Goal: Information Seeking & Learning: Learn about a topic

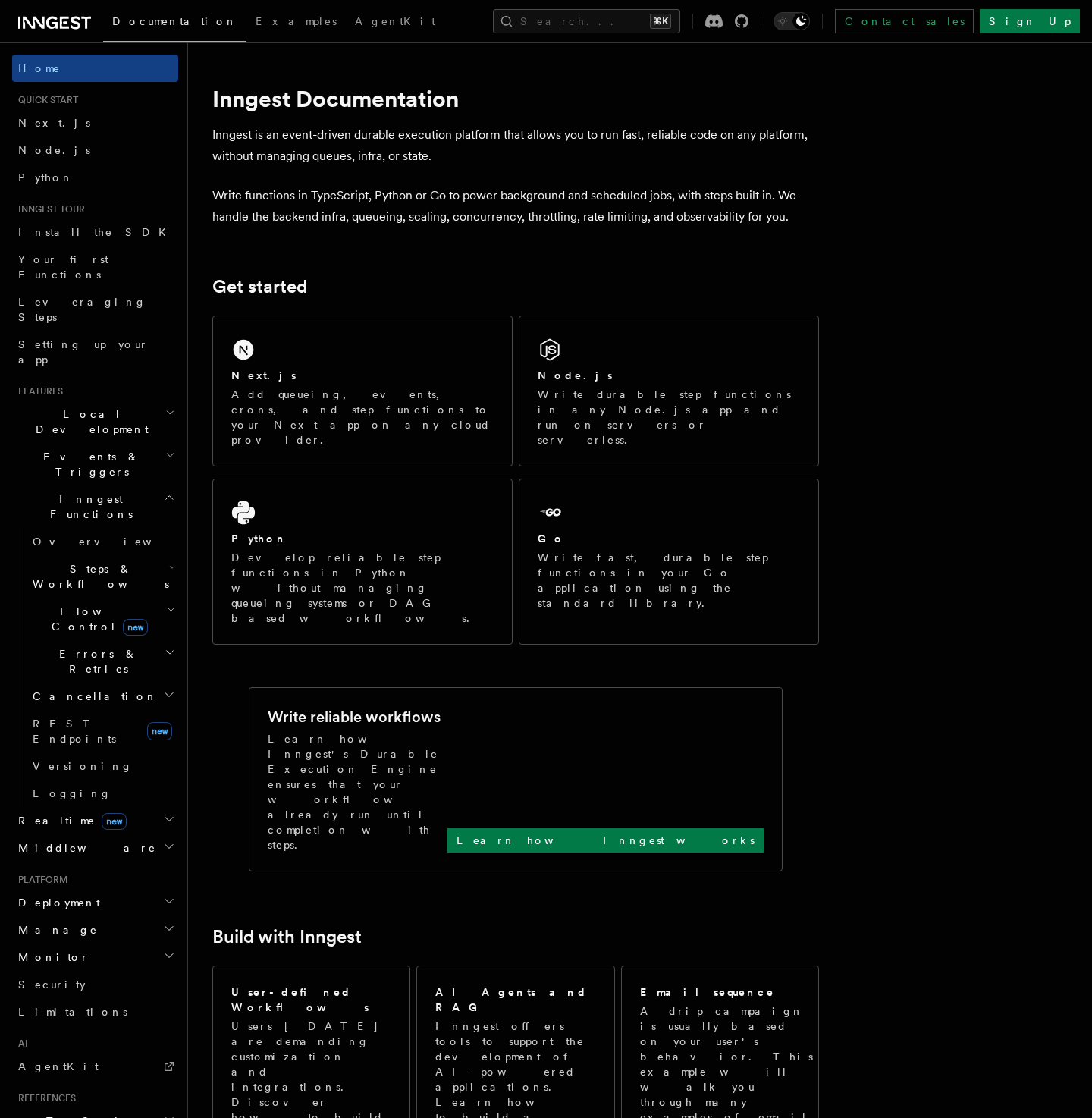
click at [88, 944] on h2 "Monitor" at bounding box center [95, 957] width 166 height 28
click at [54, 971] on link "Insights new" at bounding box center [103, 986] width 152 height 31
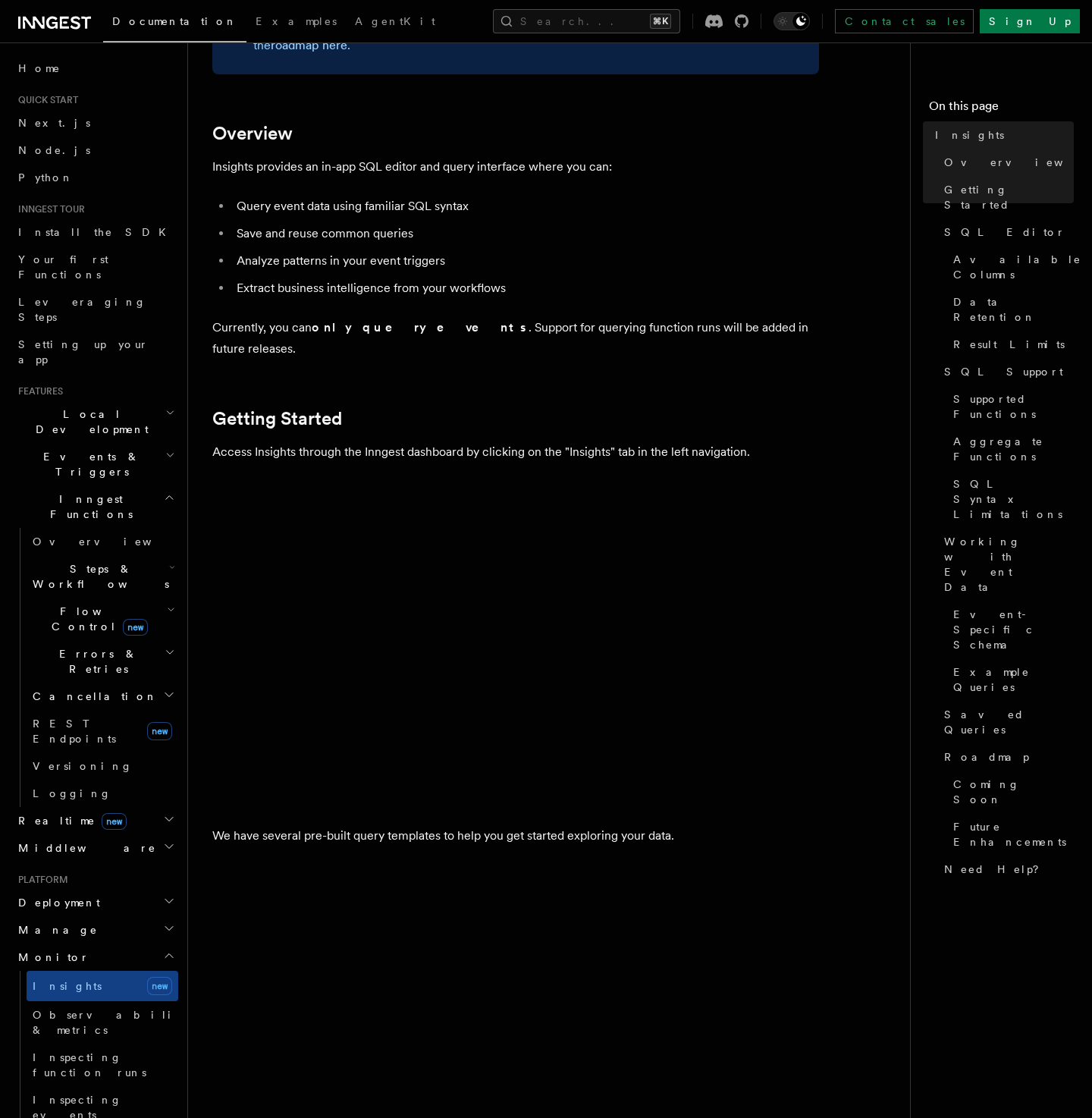
scroll to position [249, 0]
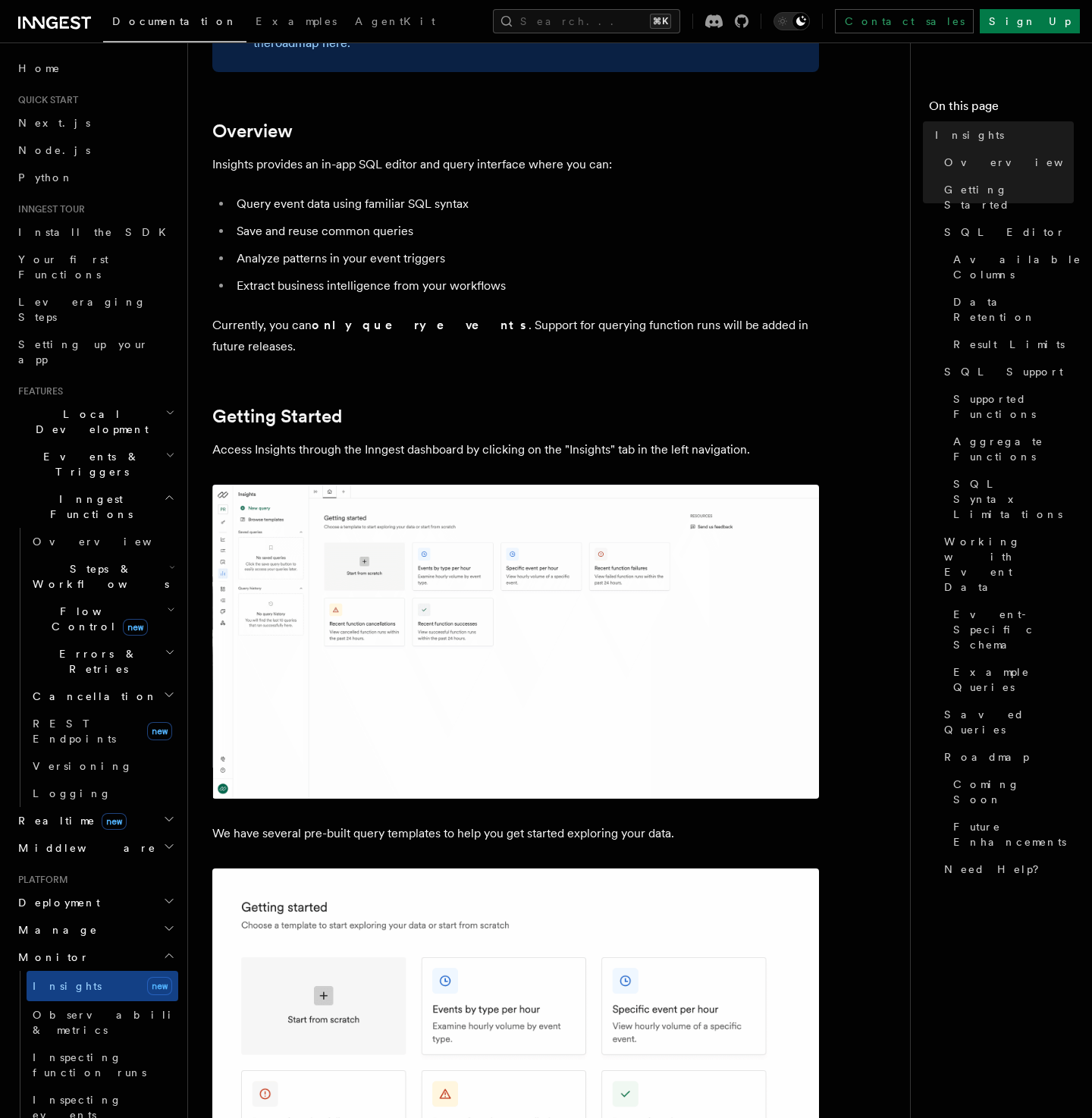
click at [372, 605] on img at bounding box center [516, 641] width 607 height 314
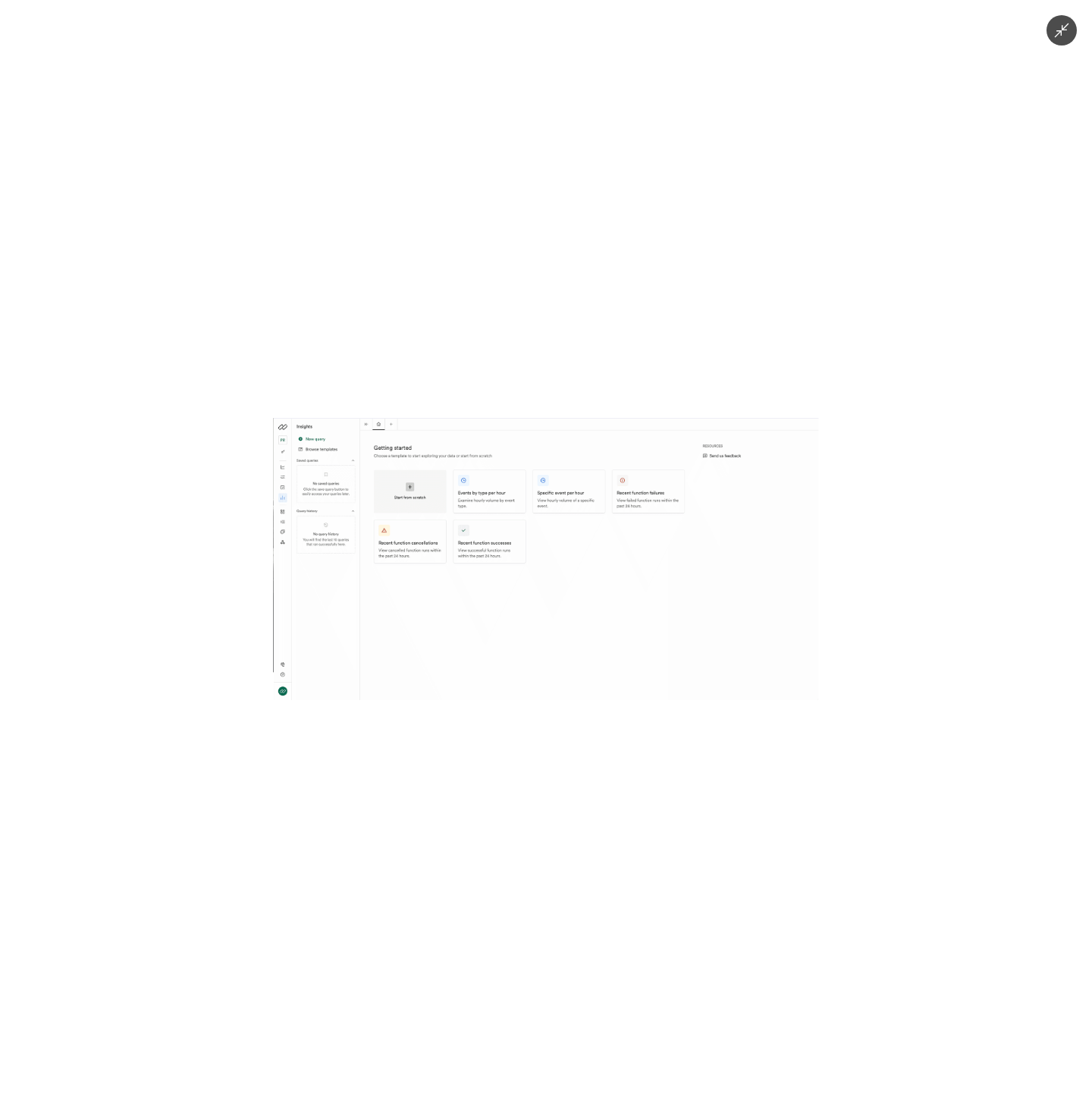
click at [462, 359] on div at bounding box center [546, 559] width 1092 height 1118
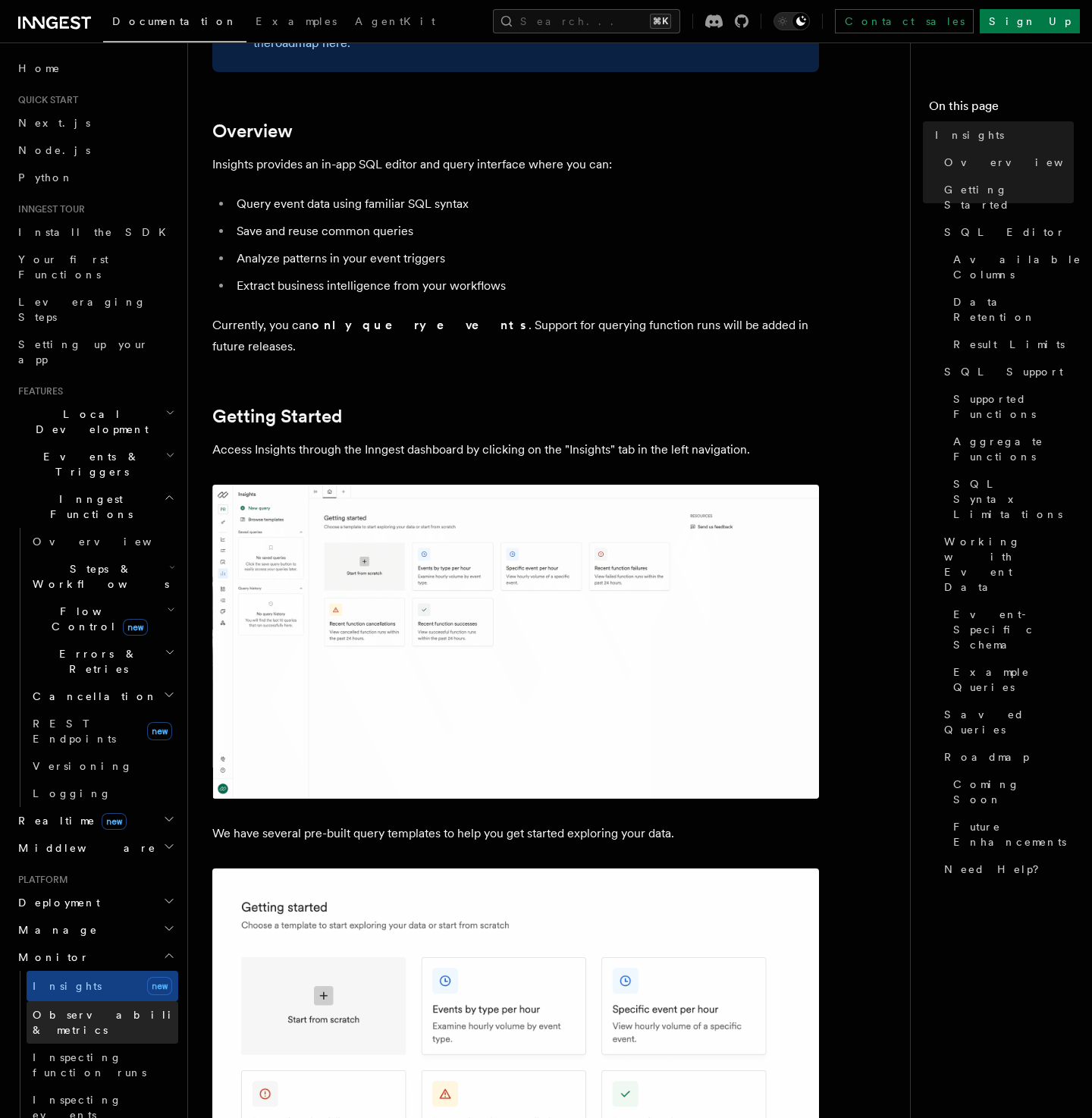
click at [76, 1009] on span "Observability & metrics" at bounding box center [111, 1022] width 156 height 28
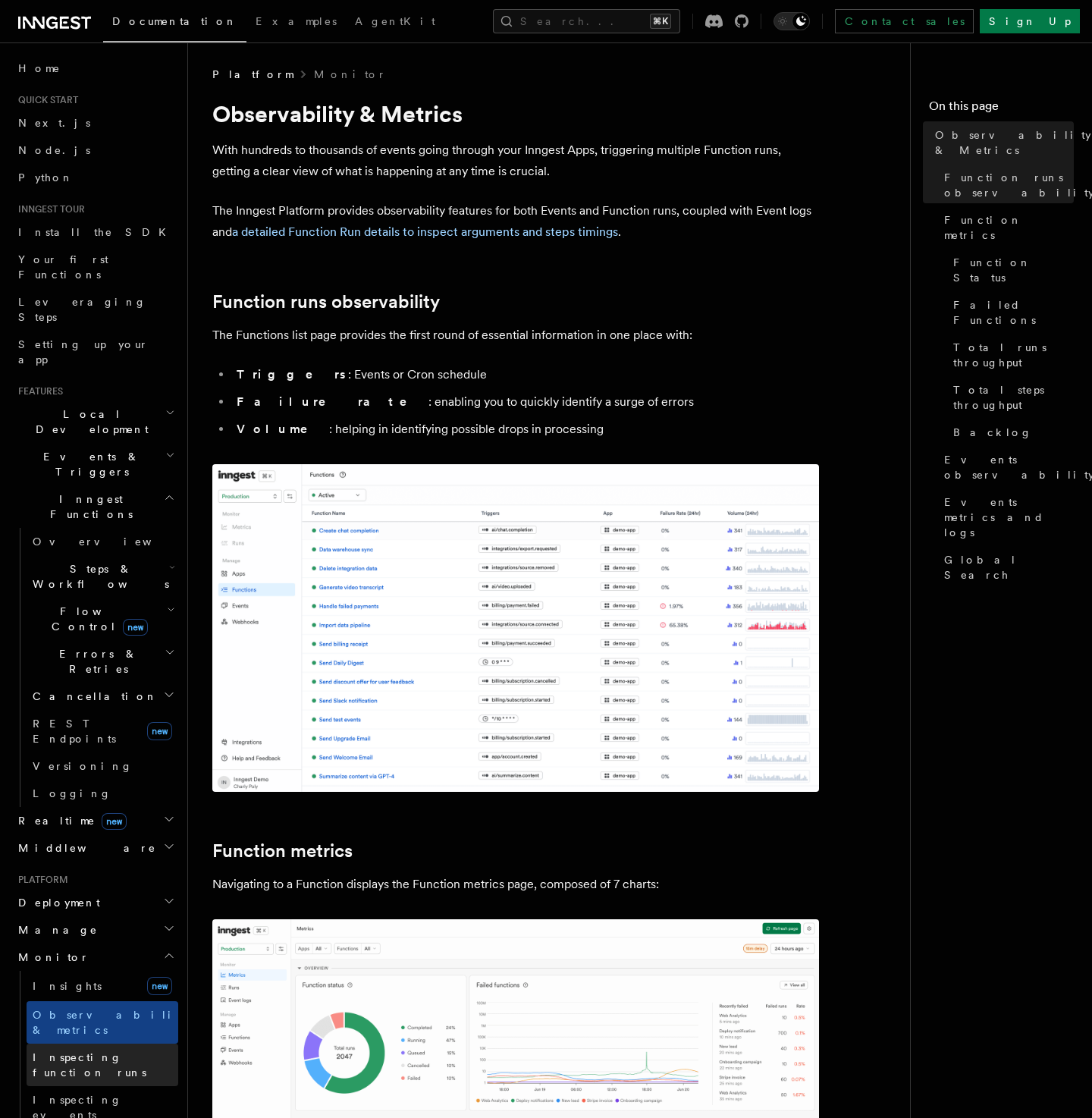
click at [67, 1051] on span "Inspecting function runs" at bounding box center [90, 1065] width 114 height 28
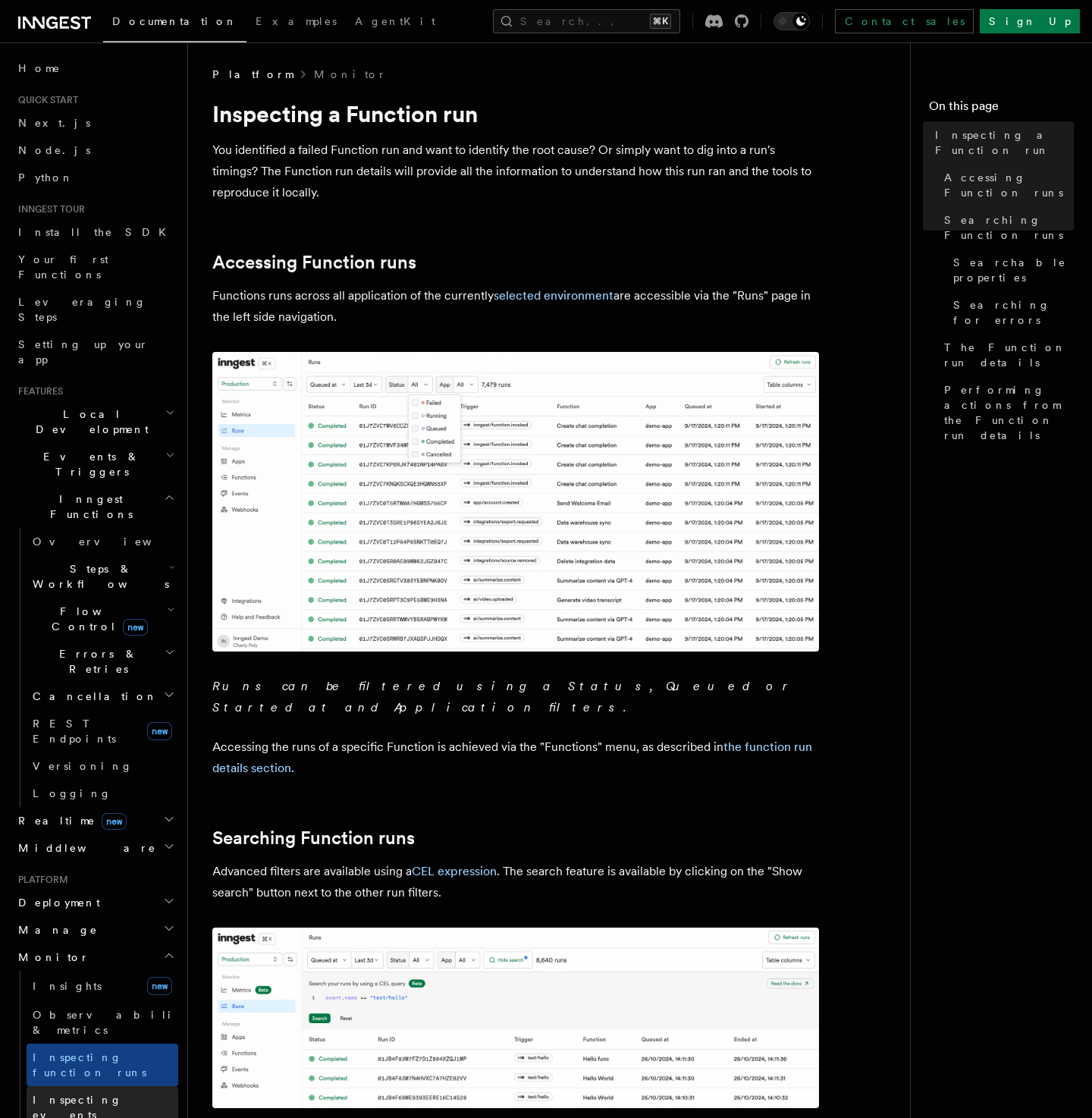
click at [64, 1094] on span "Inspecting events" at bounding box center [77, 1107] width 90 height 28
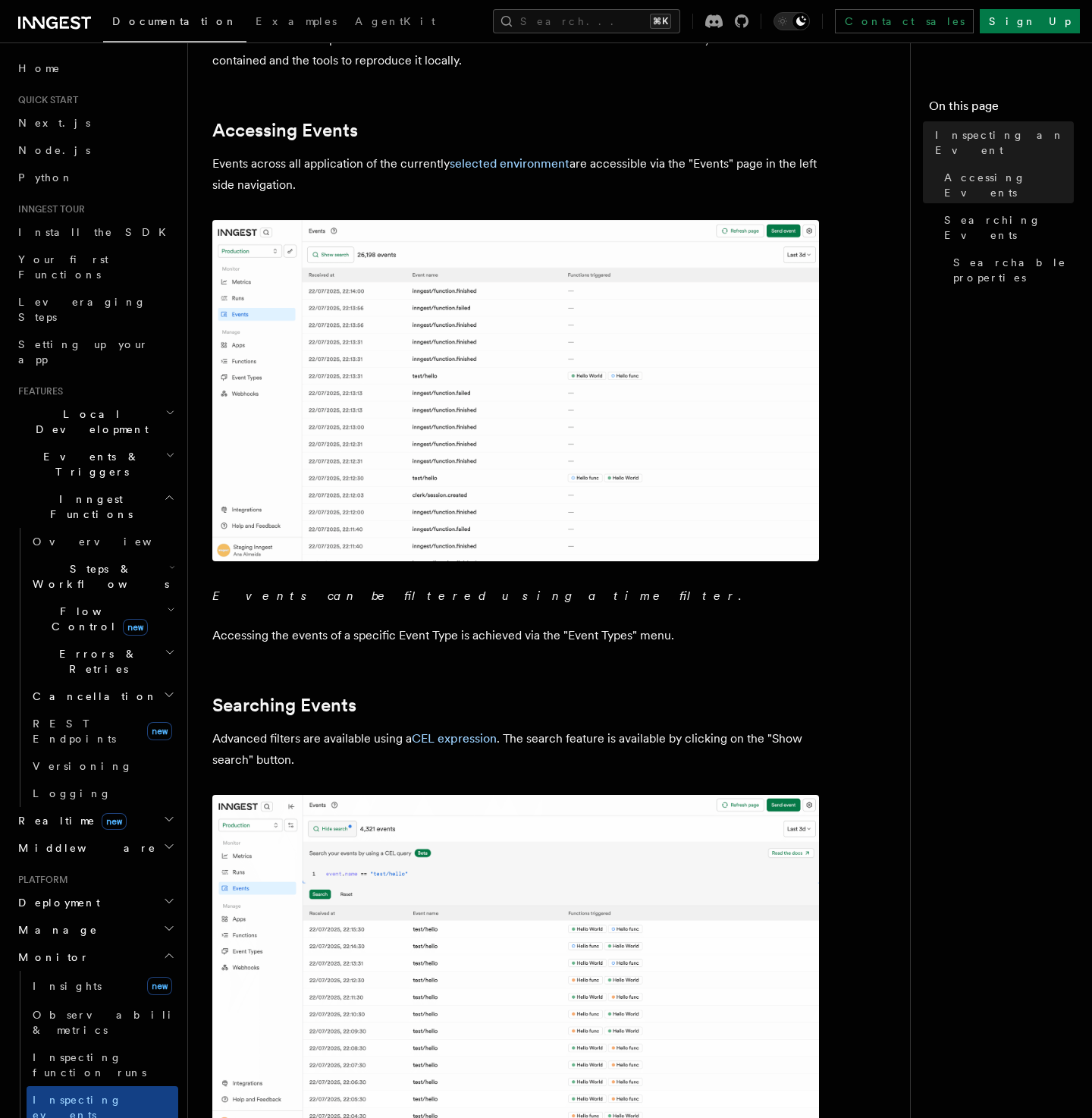
scroll to position [53, 0]
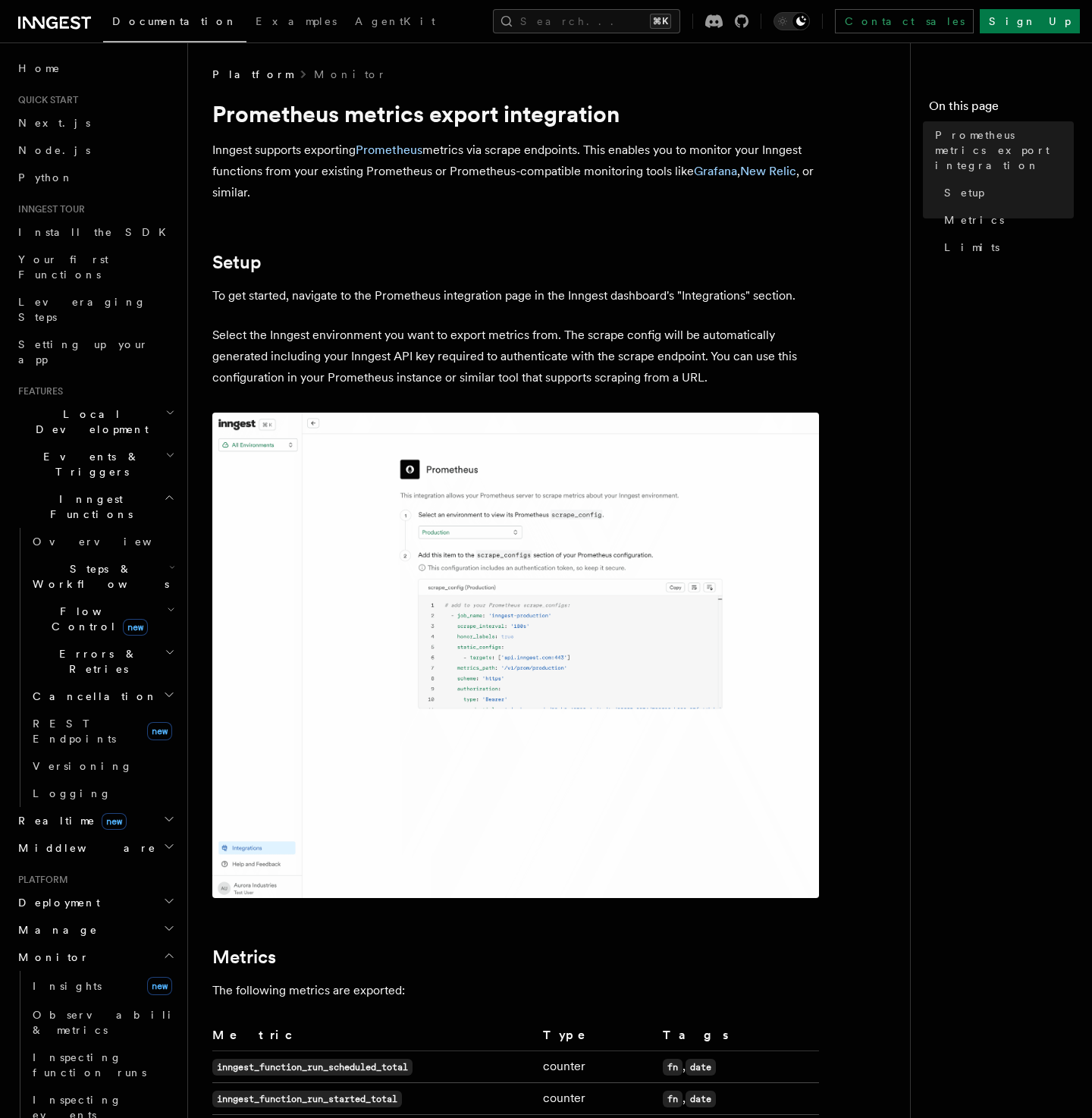
click at [72, 604] on span "Flow Control new" at bounding box center [96, 619] width 140 height 31
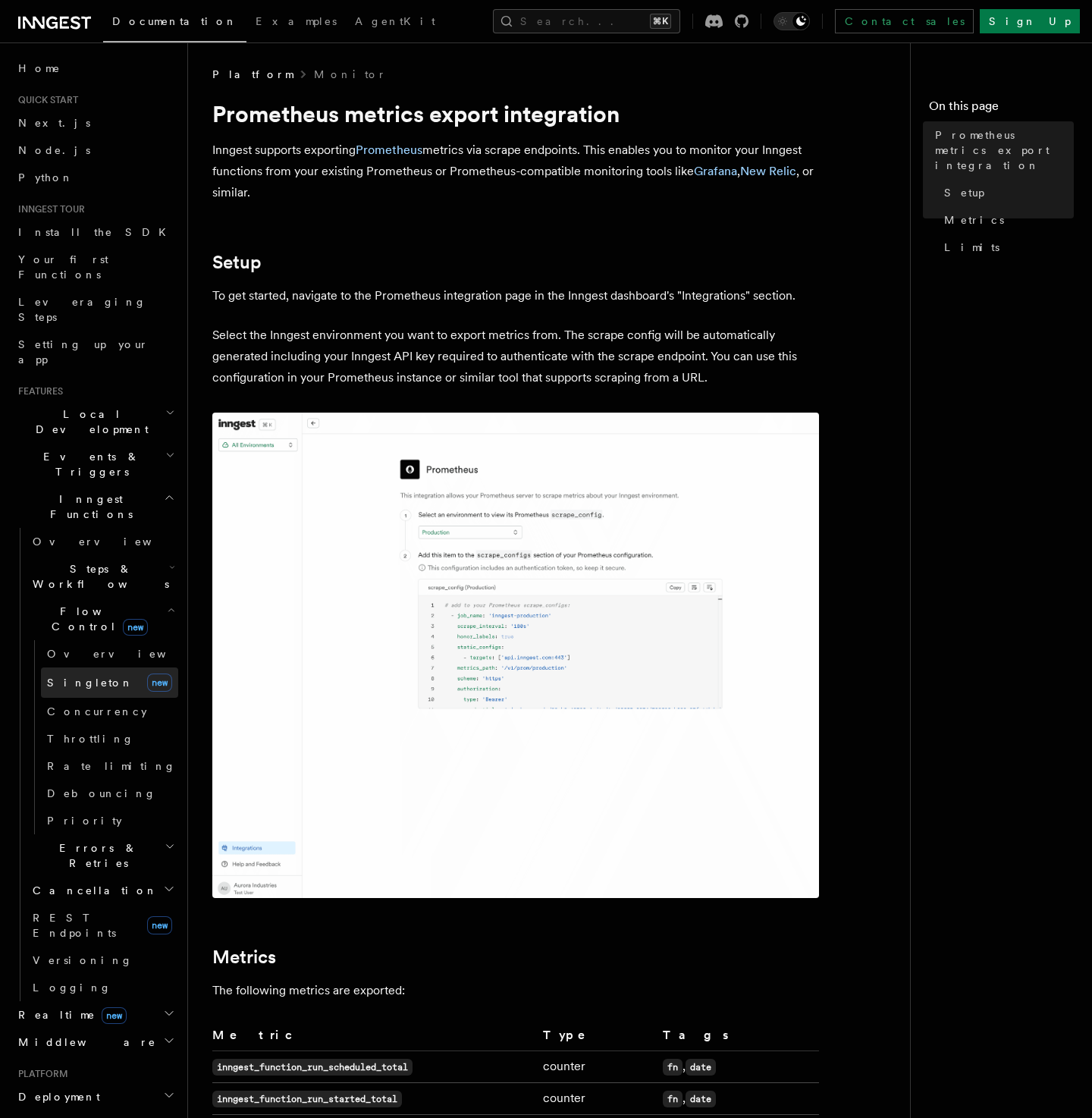
click at [60, 676] on span "Singleton" at bounding box center [90, 683] width 86 height 12
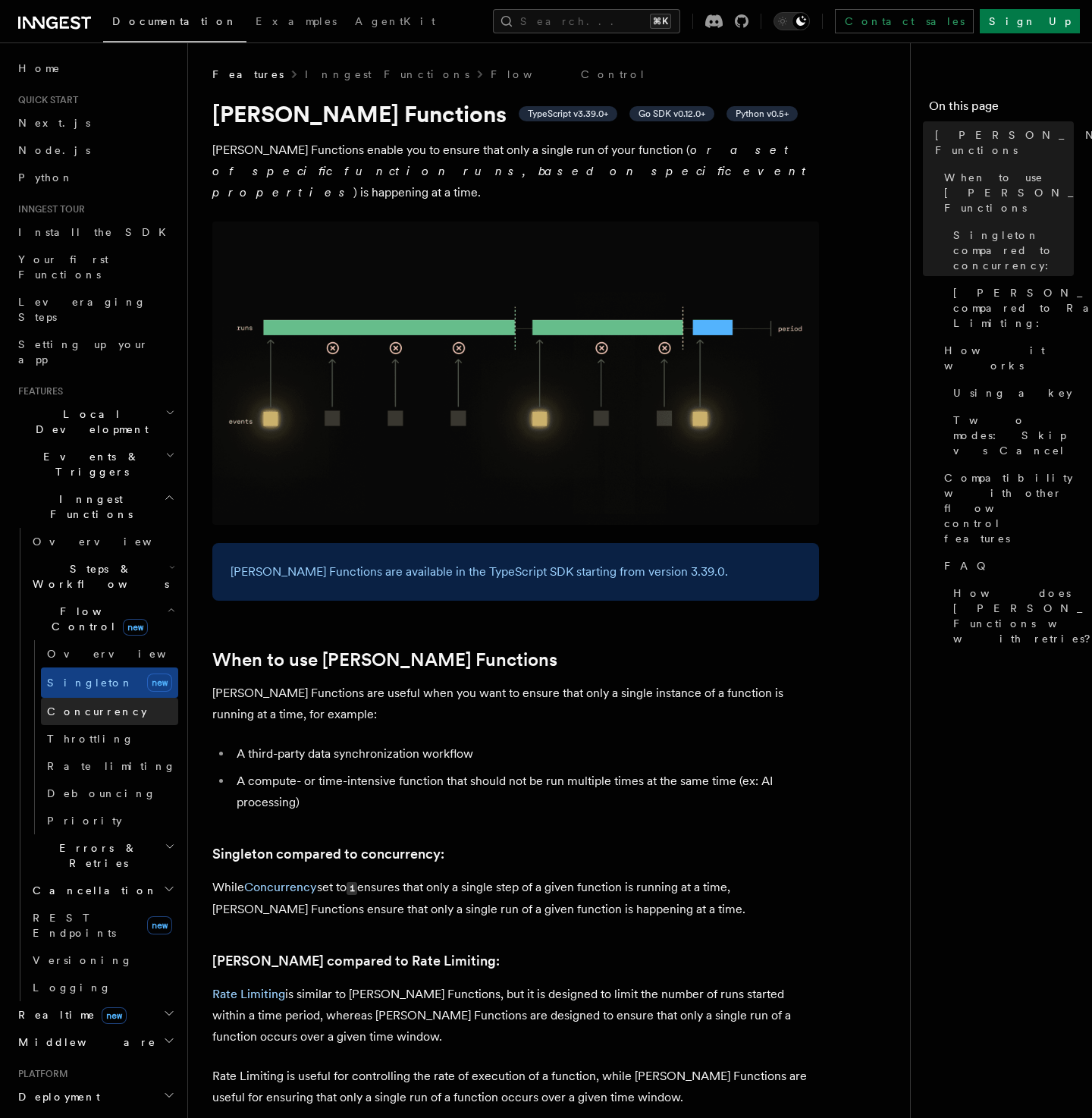
click at [96, 706] on span "Concurrency" at bounding box center [96, 712] width 100 height 12
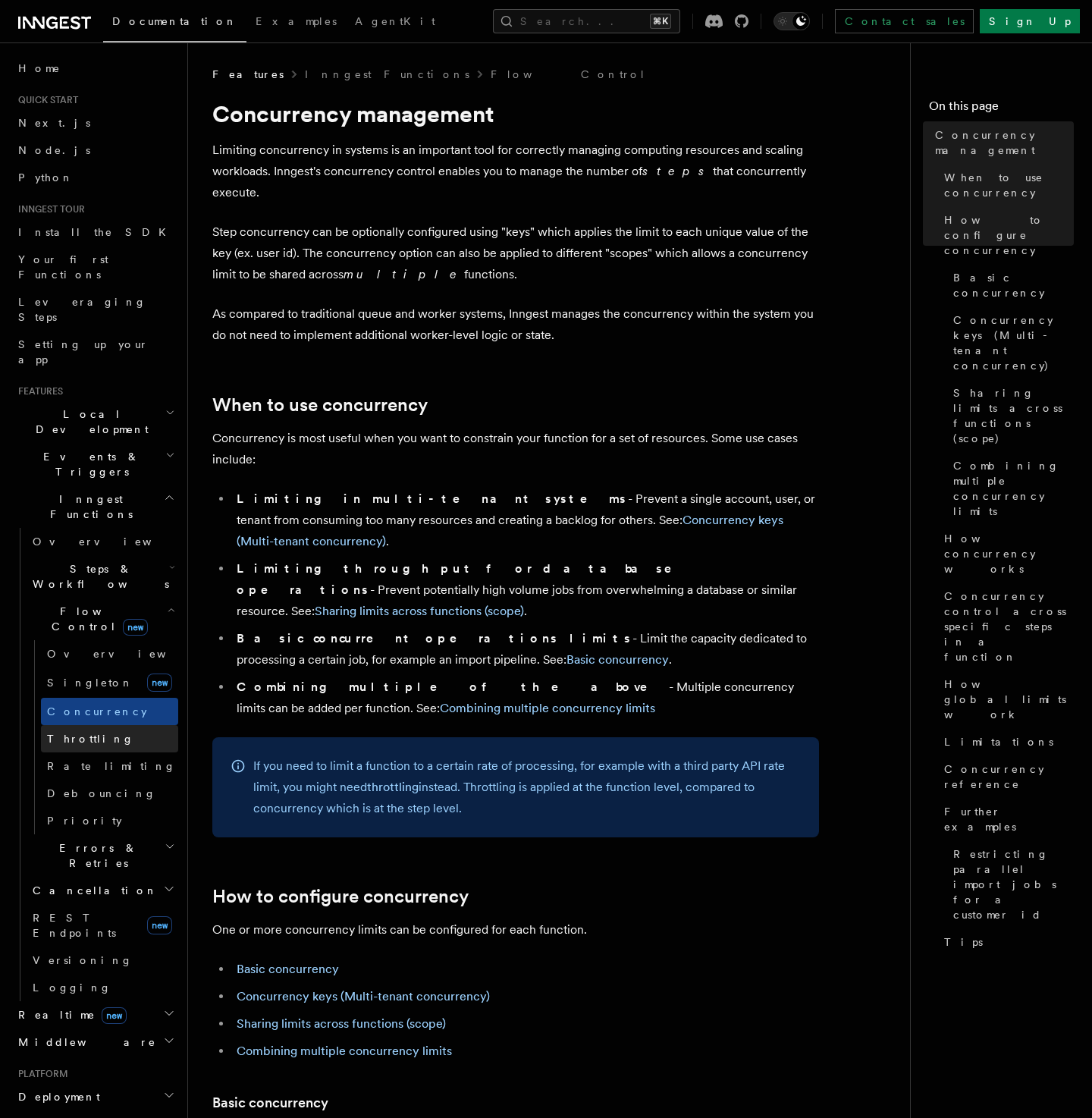
click at [84, 732] on span "Throttling" at bounding box center [90, 738] width 87 height 12
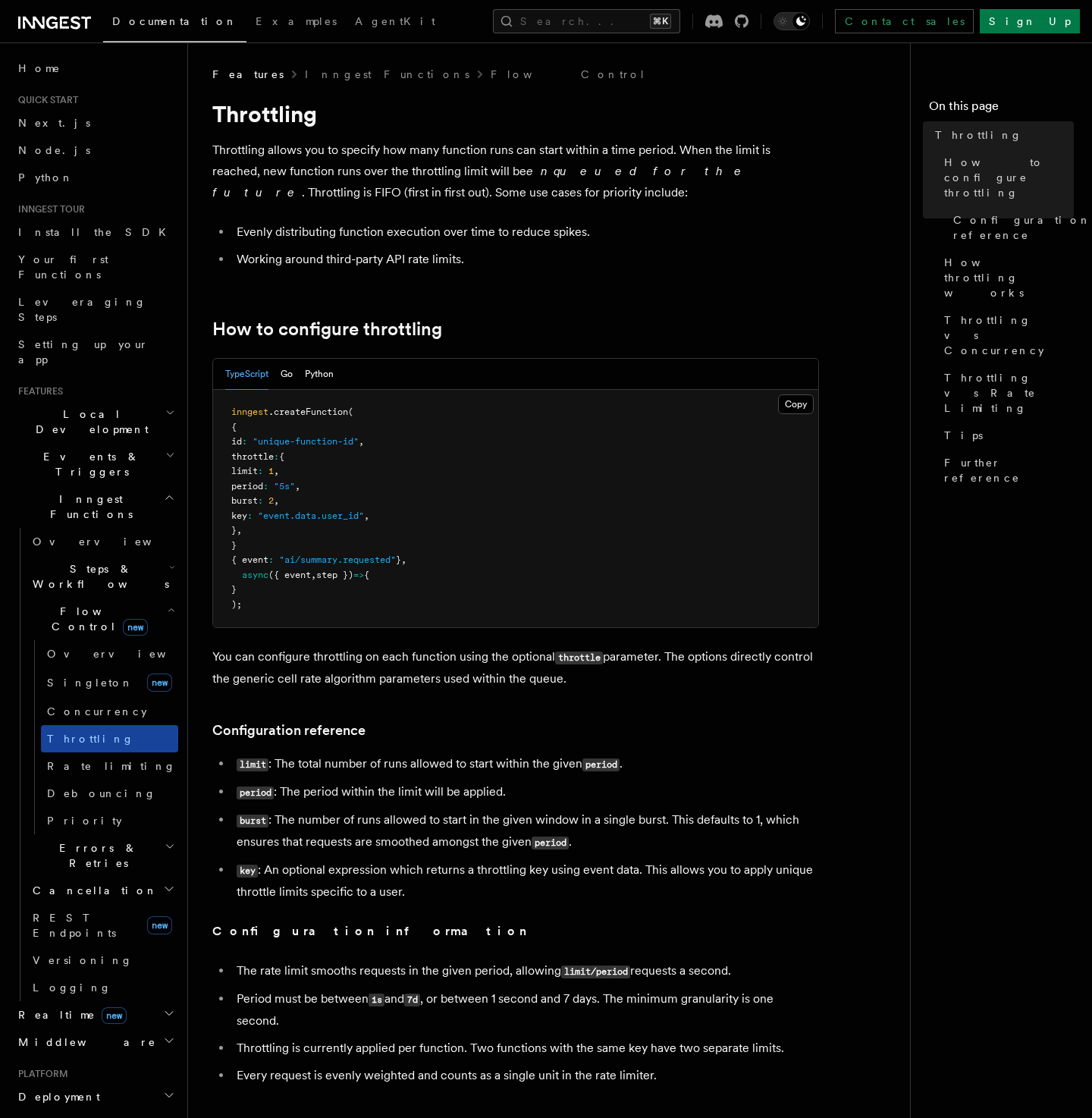
click at [82, 725] on link "Throttling" at bounding box center [109, 738] width 137 height 28
click at [78, 760] on span "Rate limiting" at bounding box center [111, 766] width 129 height 12
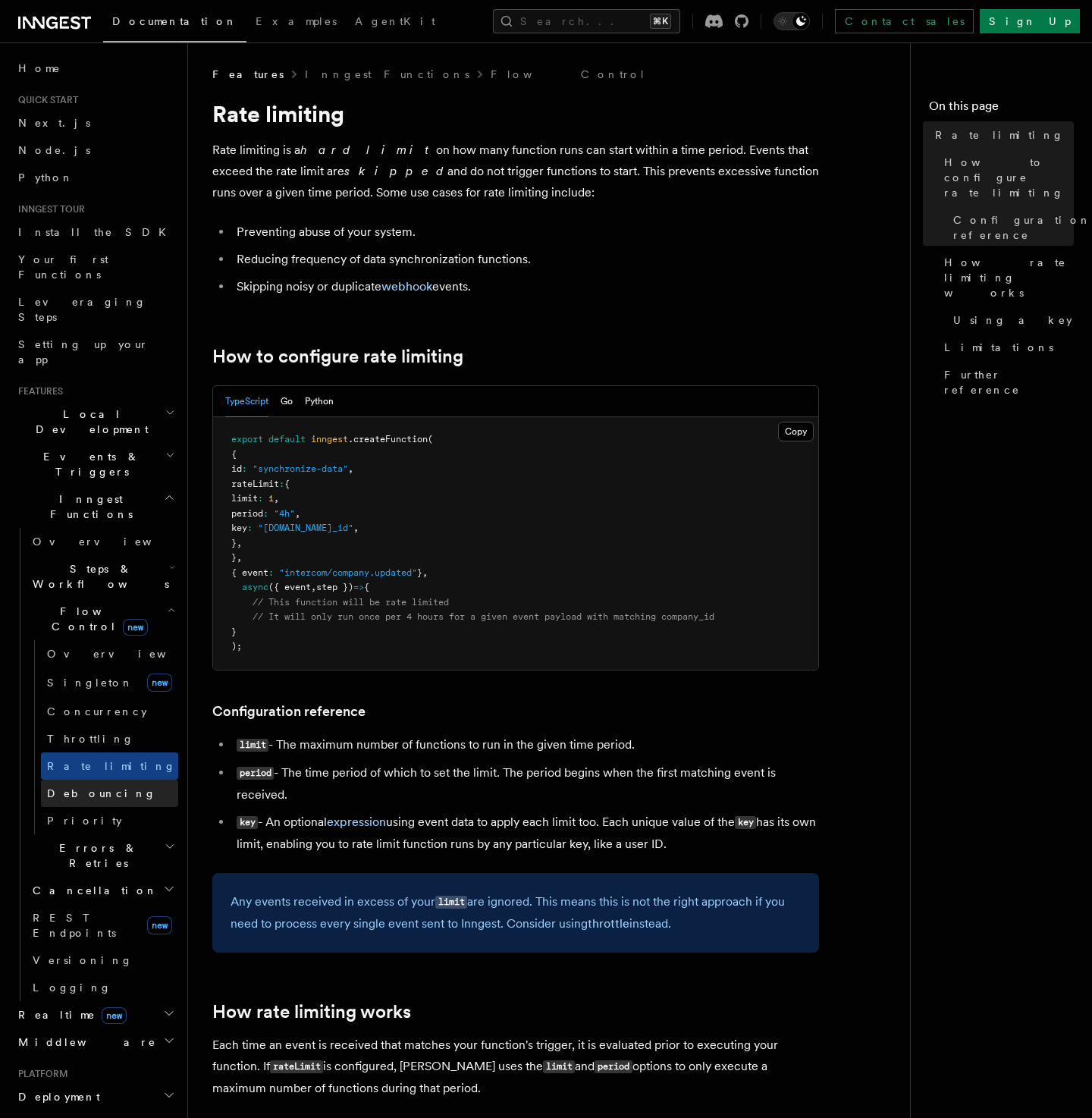
click at [79, 787] on span "Debouncing" at bounding box center [101, 794] width 109 height 12
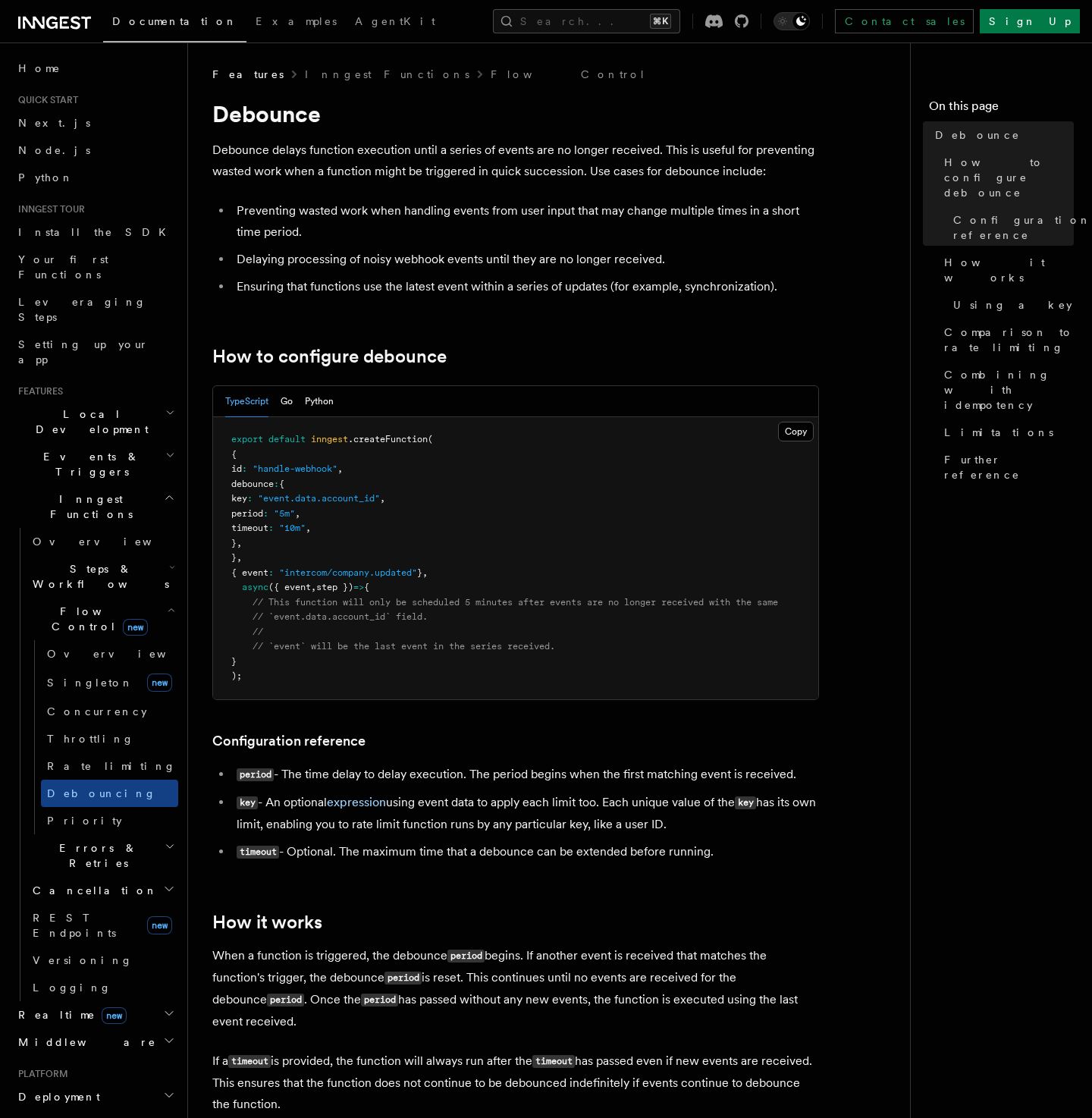
click at [83, 561] on span "Steps & Workflows" at bounding box center [98, 576] width 142 height 31
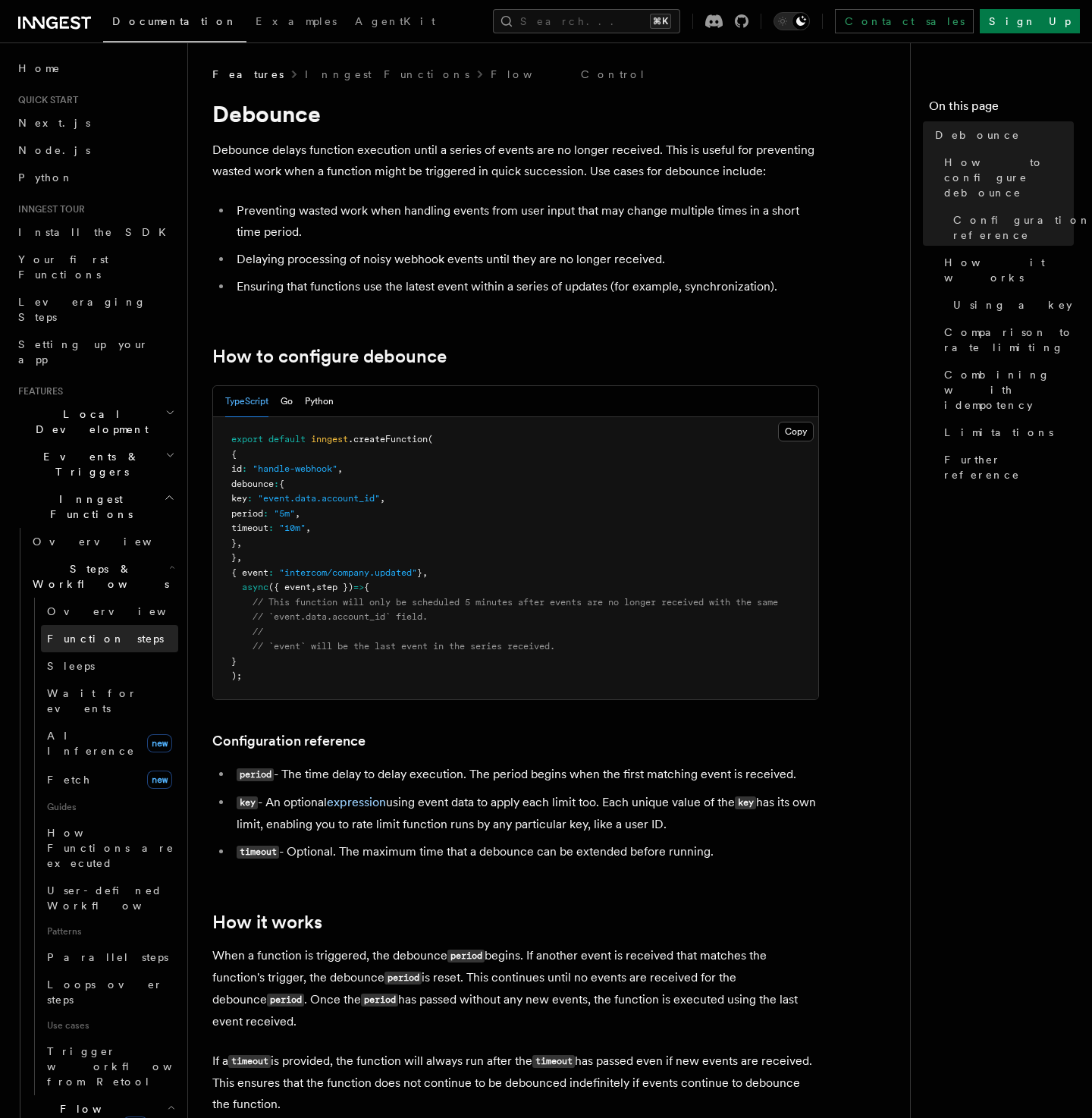
click at [96, 631] on span "Function steps" at bounding box center [105, 639] width 117 height 15
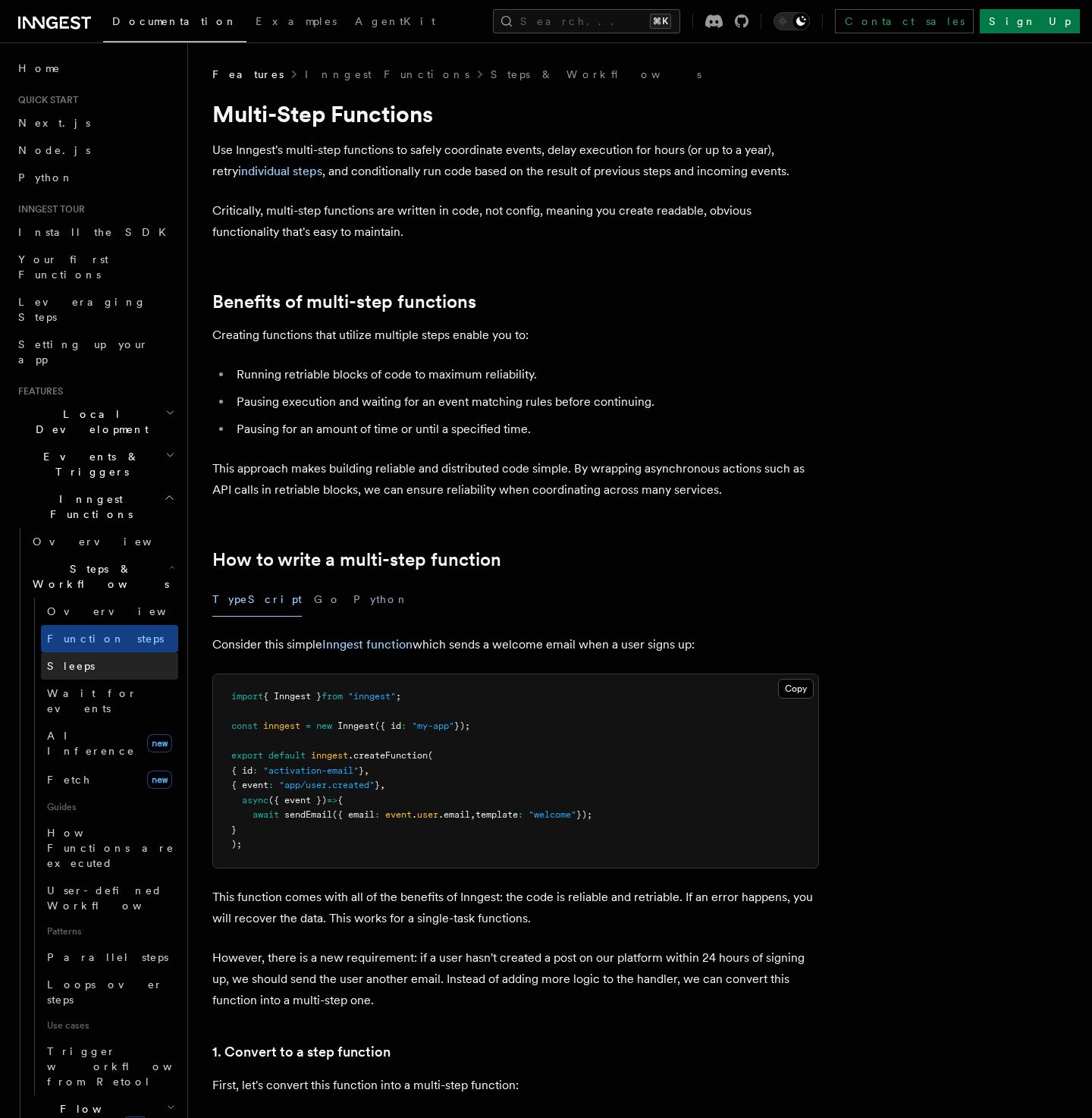
click at [103, 652] on link "Sleeps" at bounding box center [109, 666] width 137 height 28
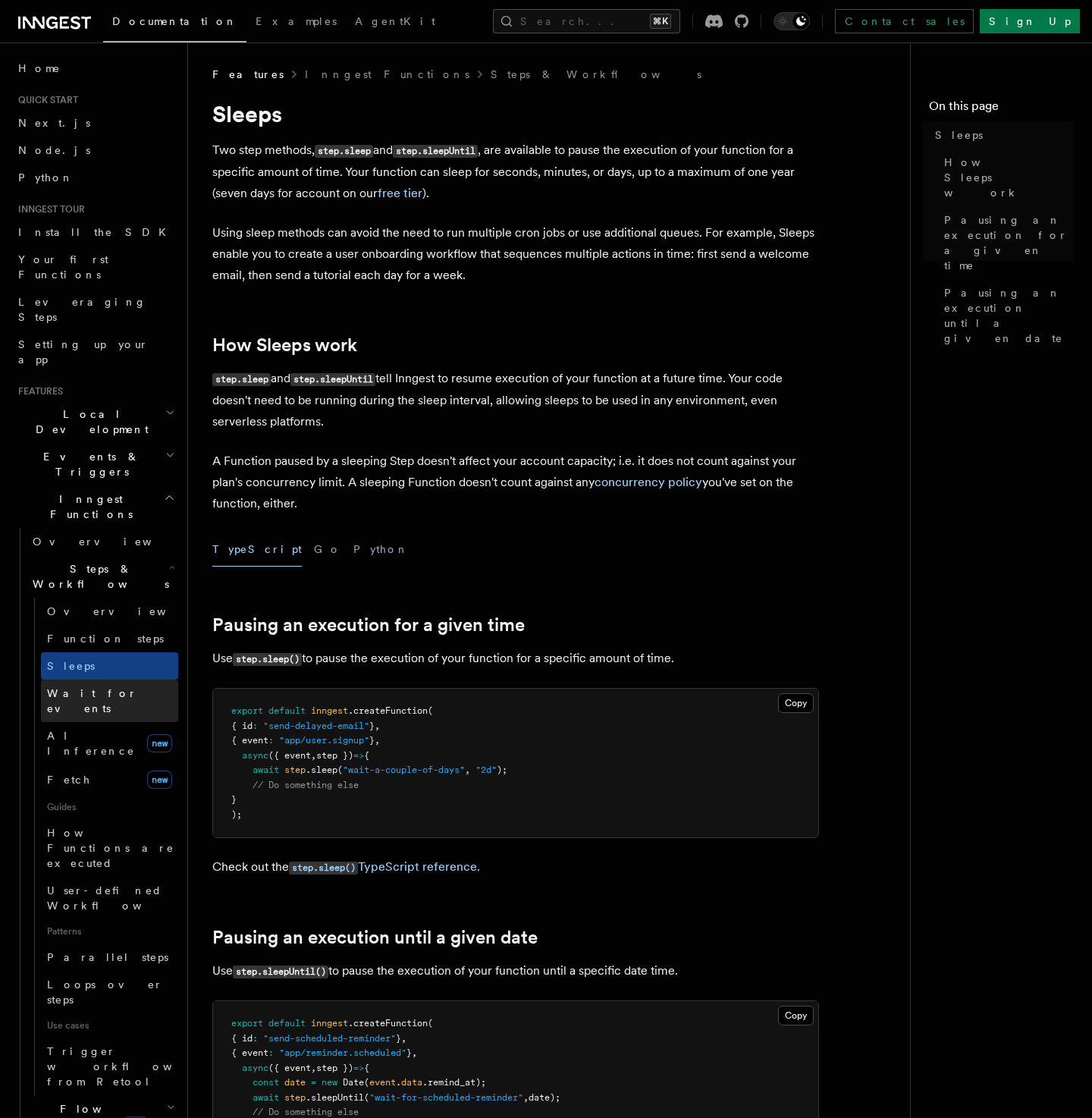
click at [105, 687] on span "Wait for events" at bounding box center [92, 701] width 90 height 28
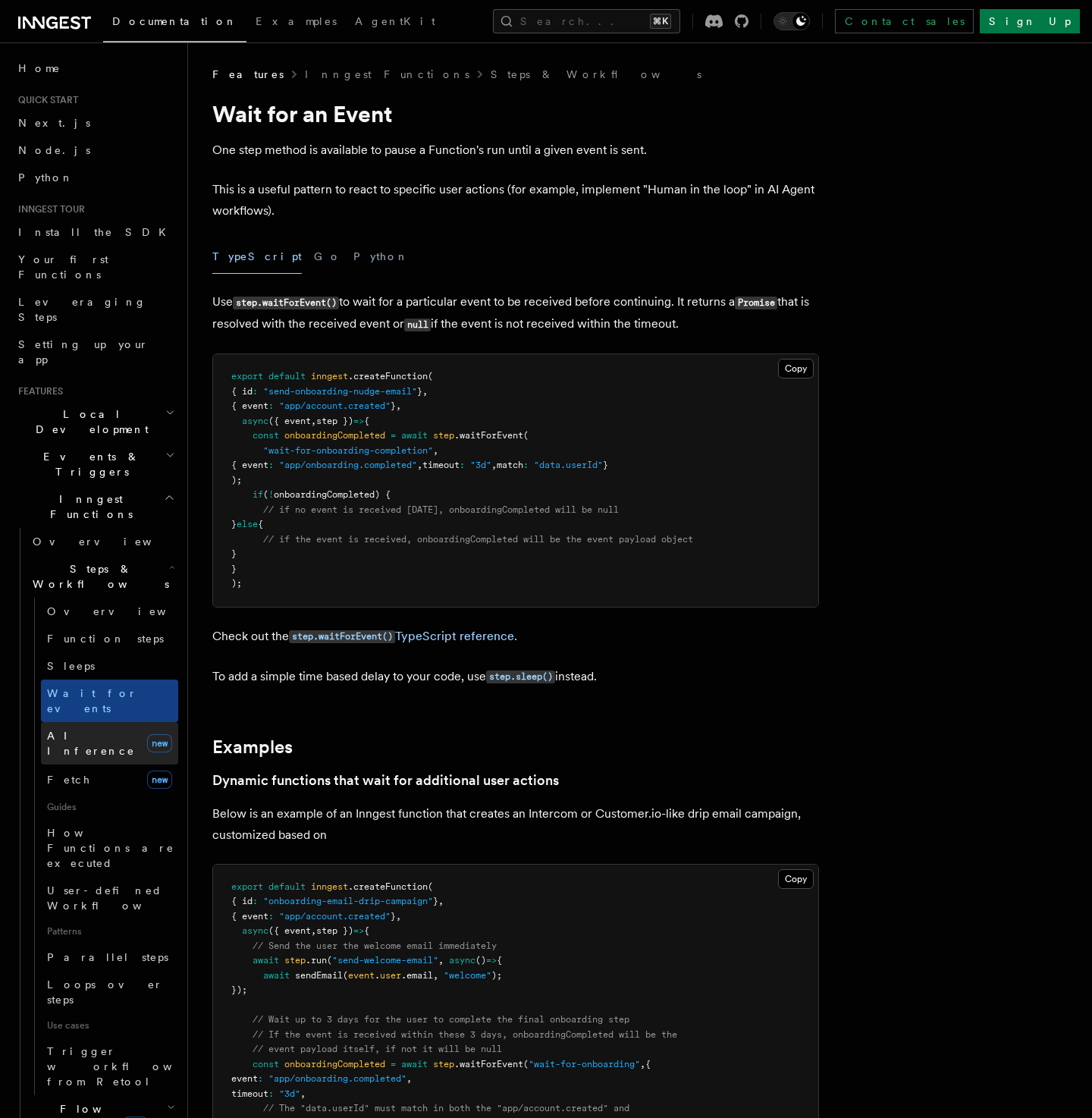
click at [106, 722] on link "AI Inference new" at bounding box center [109, 744] width 137 height 43
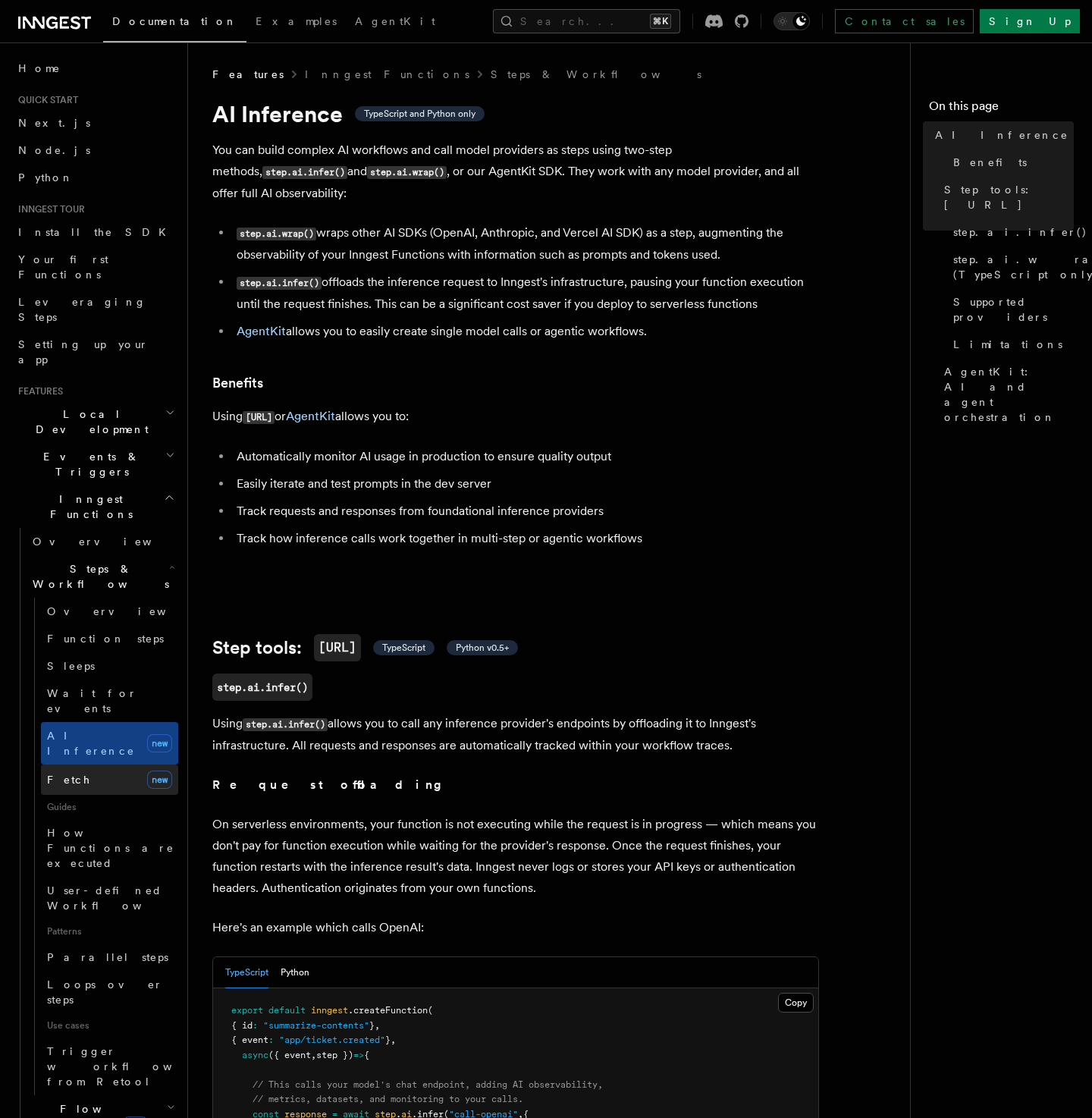
click at [99, 764] on link "Fetch new" at bounding box center [109, 780] width 137 height 31
